Goal: Task Accomplishment & Management: Use online tool/utility

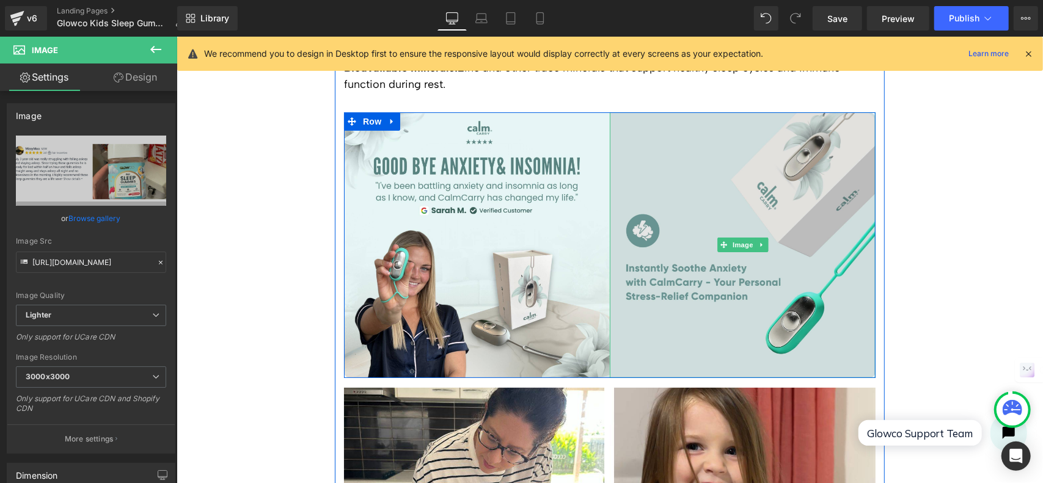
scroll to position [3260, 0]
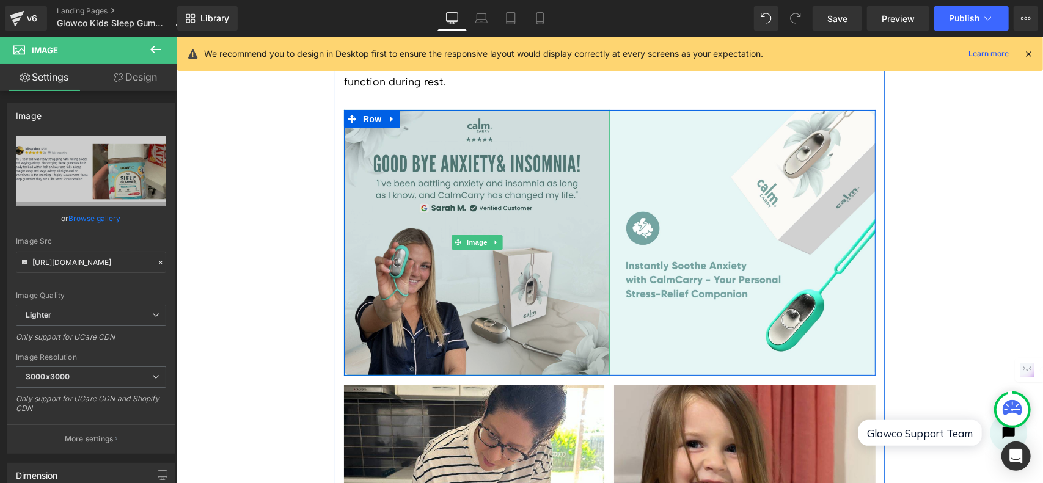
click at [600, 209] on img at bounding box center [476, 242] width 266 height 266
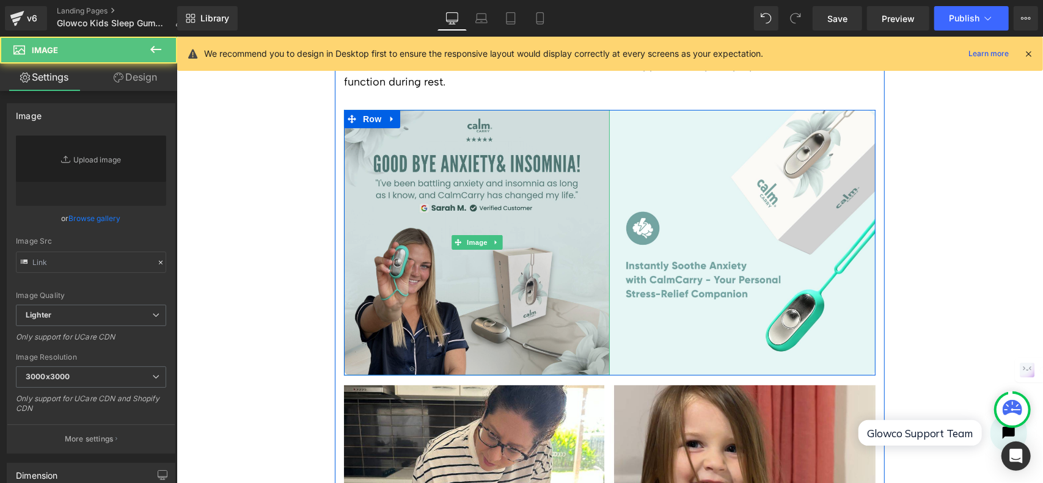
type input "[URL][DOMAIN_NAME]"
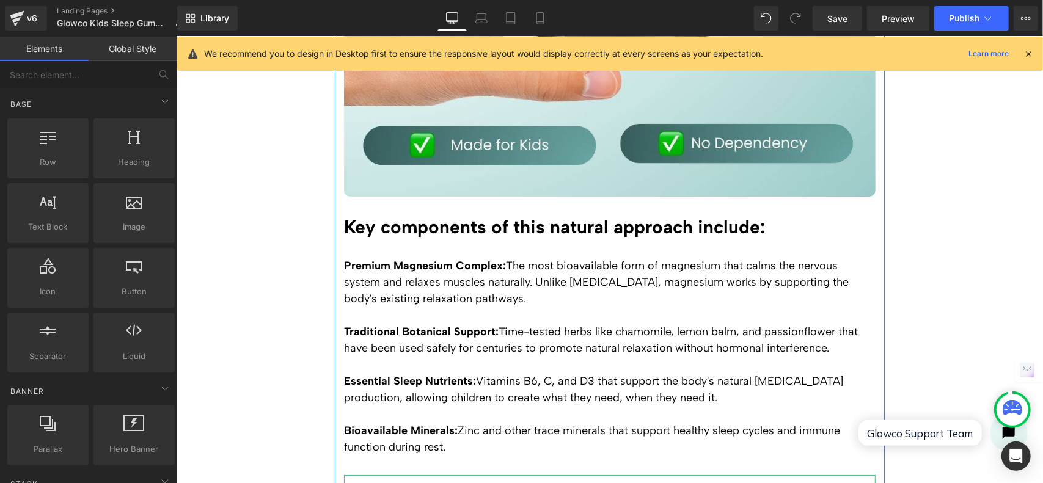
scroll to position [2893, 0]
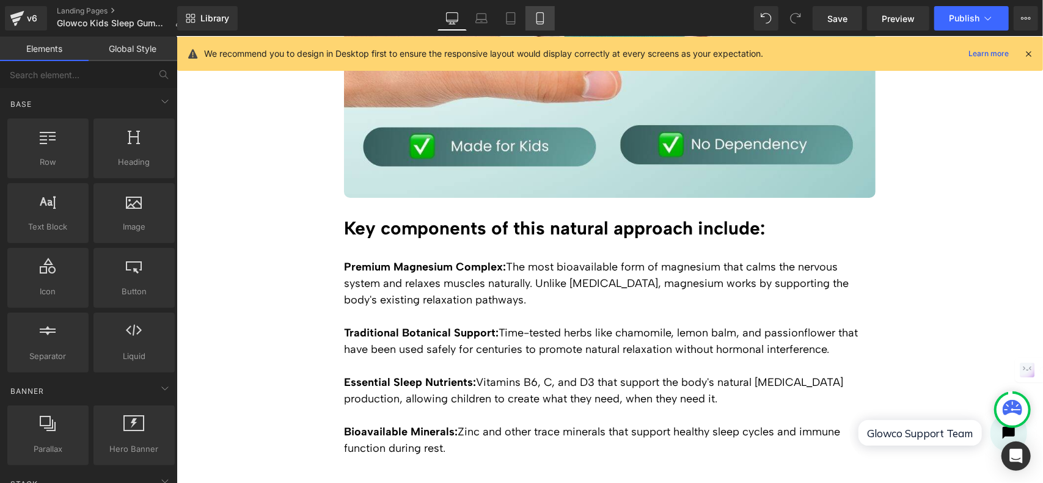
click at [538, 15] on icon at bounding box center [540, 18] width 12 height 12
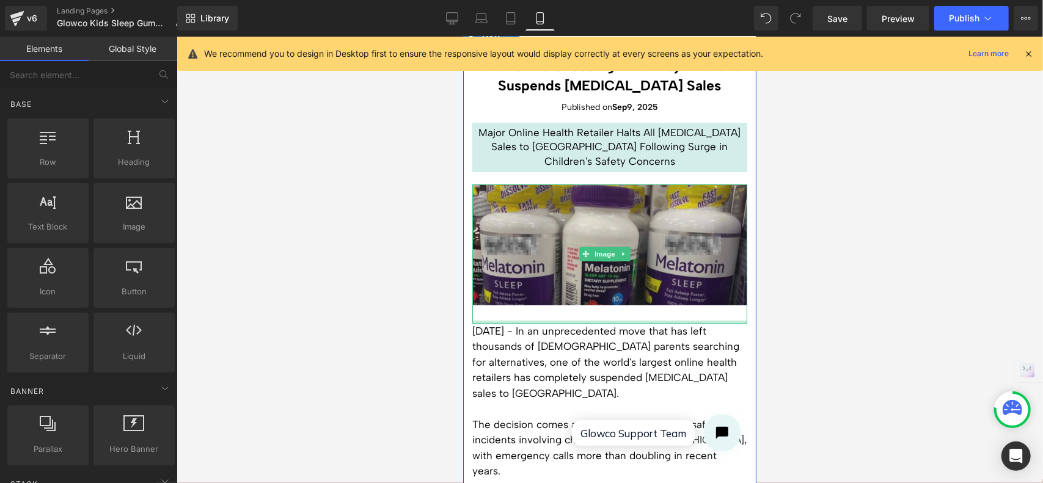
scroll to position [0, 0]
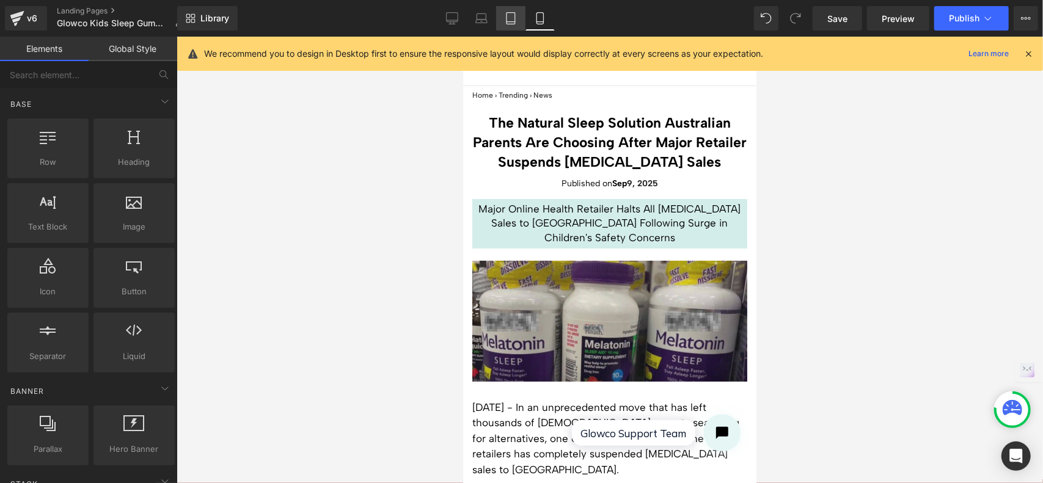
click at [513, 18] on icon at bounding box center [511, 18] width 12 height 12
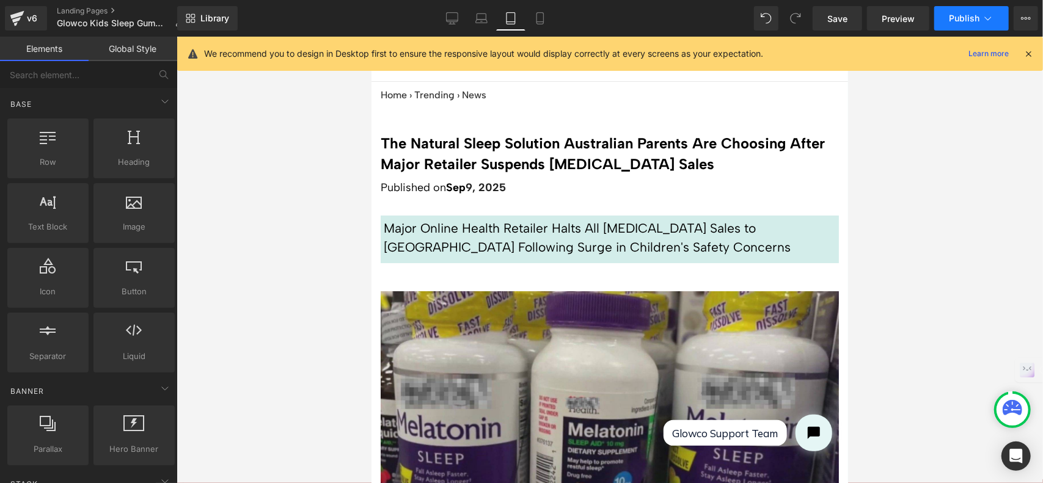
click at [958, 21] on span "Publish" at bounding box center [964, 18] width 31 height 10
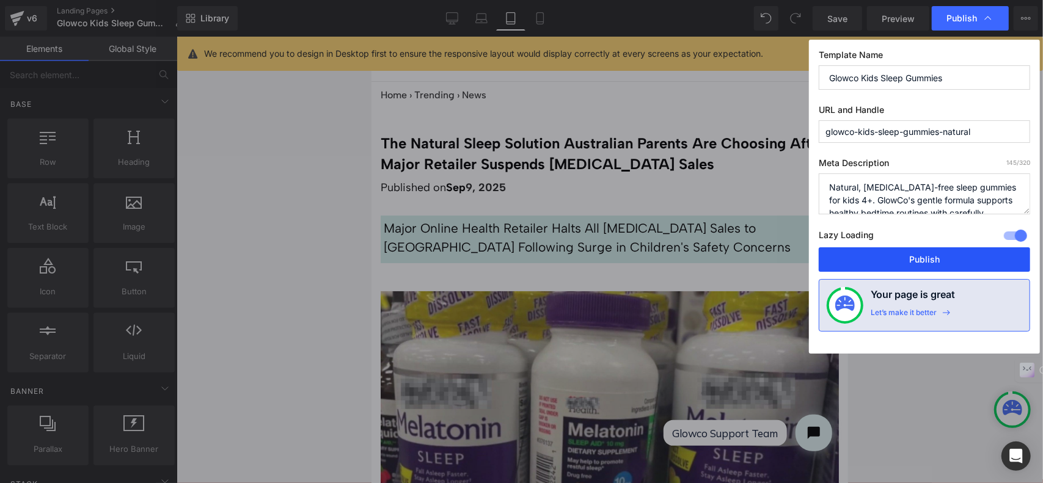
click at [956, 260] on button "Publish" at bounding box center [924, 260] width 211 height 24
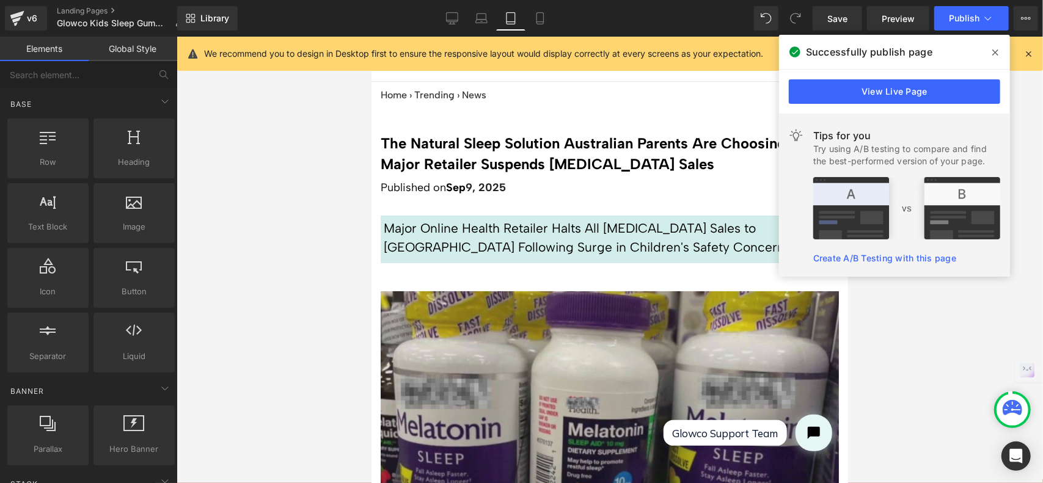
click at [956, 310] on div at bounding box center [610, 260] width 867 height 447
click at [997, 50] on icon at bounding box center [996, 53] width 6 height 10
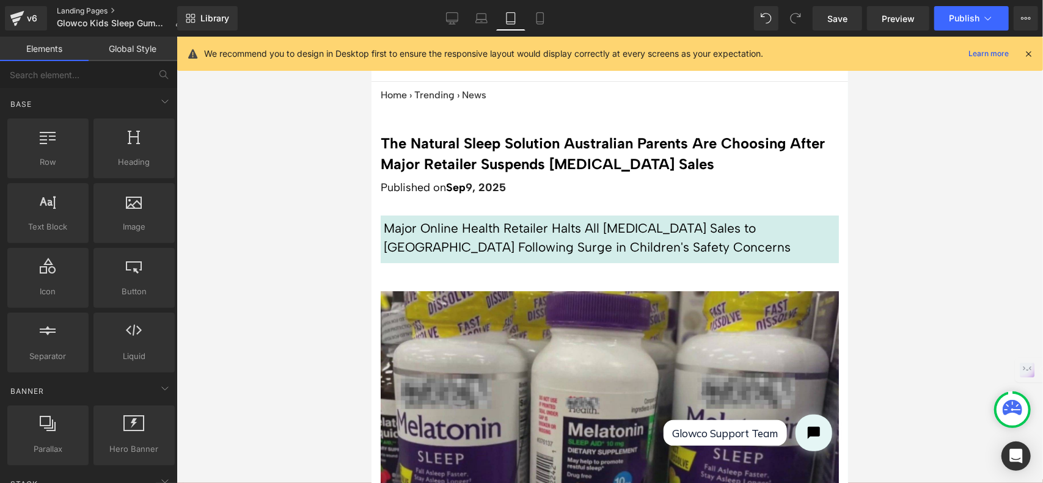
click at [88, 9] on link "Landing Pages" at bounding box center [125, 11] width 136 height 10
